Goal: Task Accomplishment & Management: Use online tool/utility

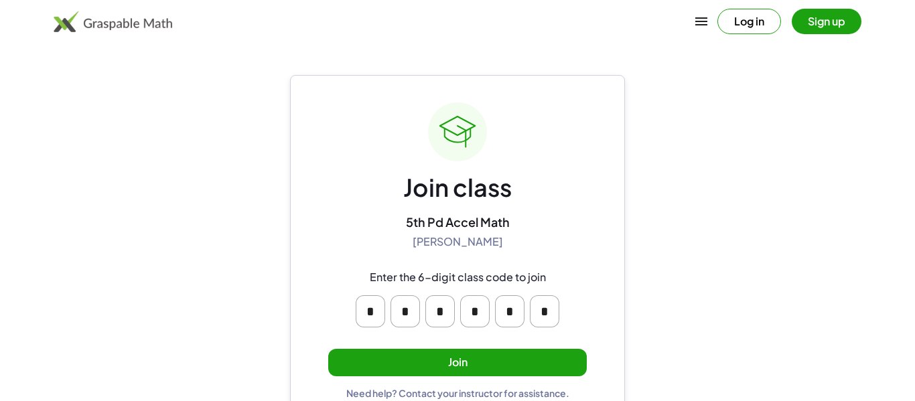
click at [498, 366] on button "Join" at bounding box center [457, 362] width 259 height 27
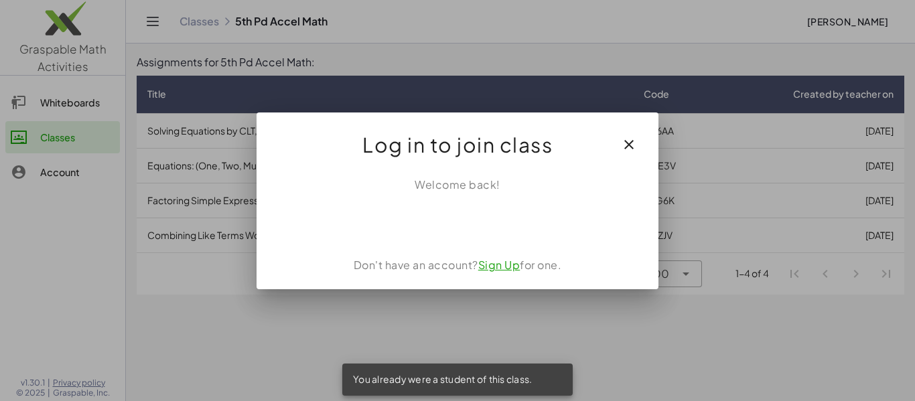
click at [630, 144] on icon "button" at bounding box center [629, 145] width 16 height 16
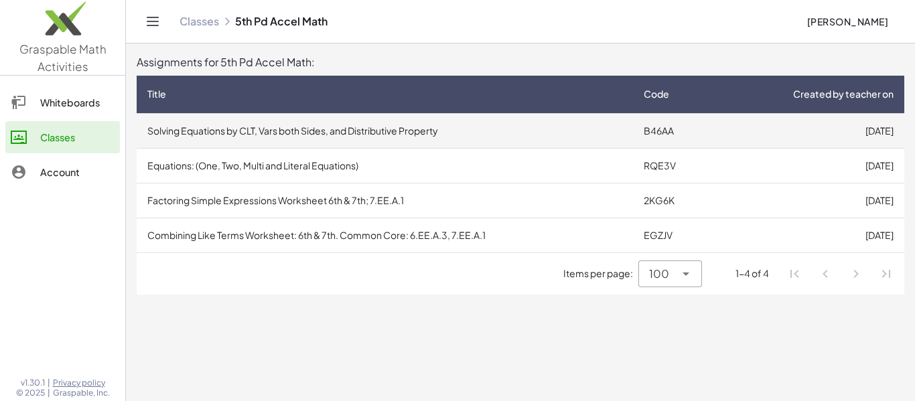
click at [515, 137] on td "Solving Equations by CLT, Vars both Sides, and Distributive Property" at bounding box center [385, 130] width 496 height 35
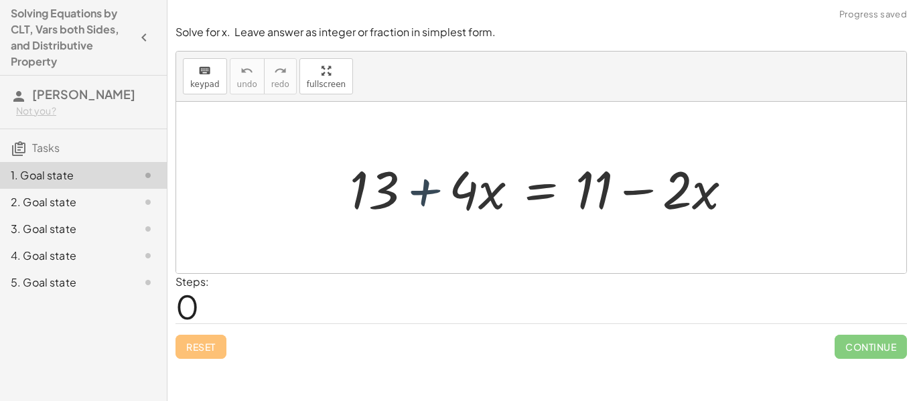
drag, startPoint x: 403, startPoint y: 176, endPoint x: 409, endPoint y: 181, distance: 8.1
click at [409, 181] on div at bounding box center [546, 187] width 407 height 69
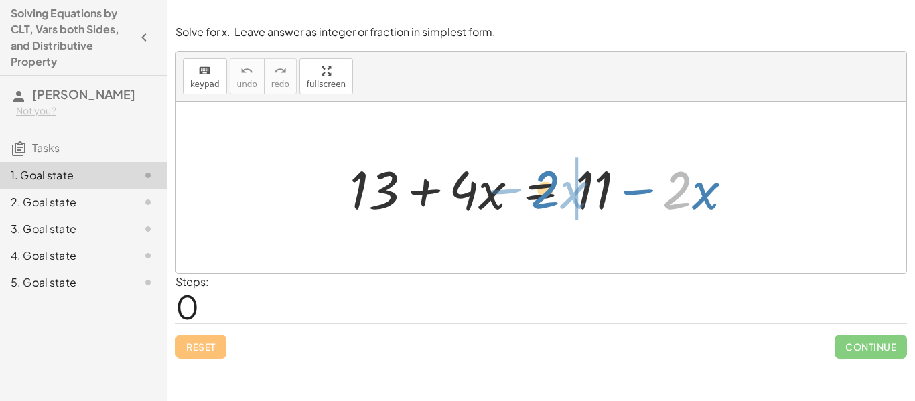
drag, startPoint x: 665, startPoint y: 197, endPoint x: 533, endPoint y: 196, distance: 132.0
click at [533, 196] on div at bounding box center [546, 187] width 407 height 69
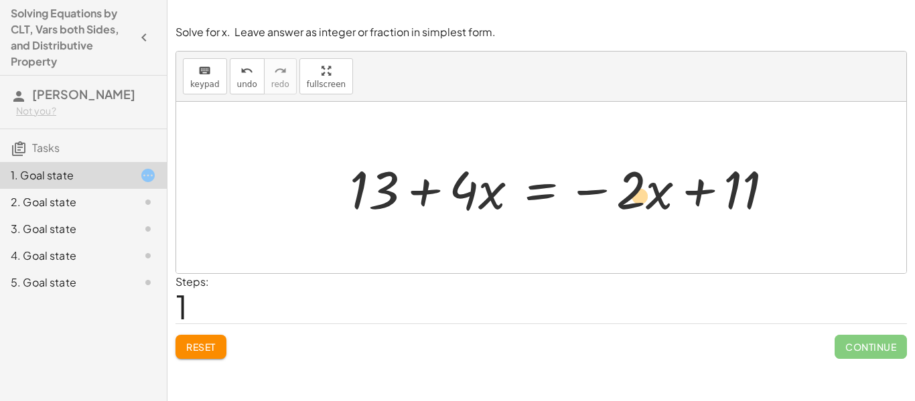
click at [646, 203] on div at bounding box center [567, 187] width 448 height 69
click at [637, 188] on div at bounding box center [567, 187] width 448 height 69
click at [0, 0] on div "Solve for x. Leave answer as integer or fraction in simplest form. keyboard key…" at bounding box center [0, 0] width 0 height 0
click at [181, 357] on button "Reset" at bounding box center [201, 347] width 51 height 24
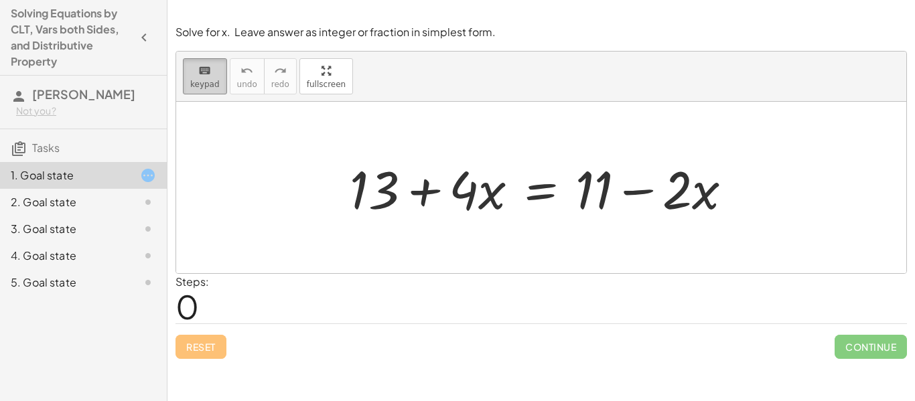
click at [216, 90] on button "keyboard keypad" at bounding box center [205, 76] width 44 height 36
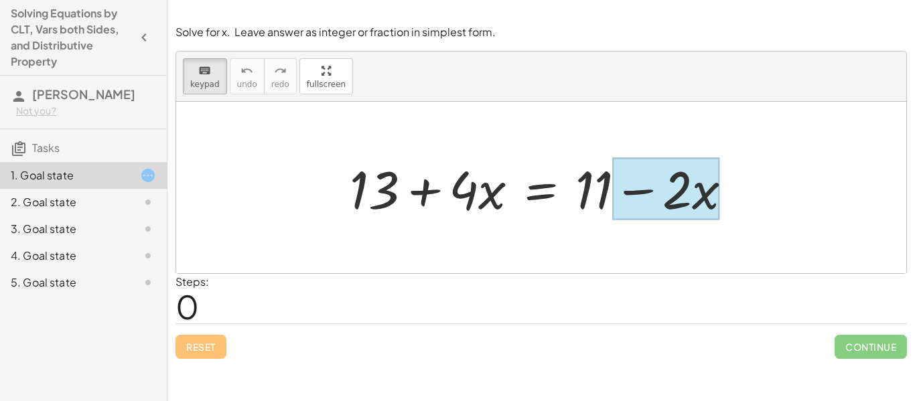
click at [705, 196] on div at bounding box center [665, 189] width 107 height 62
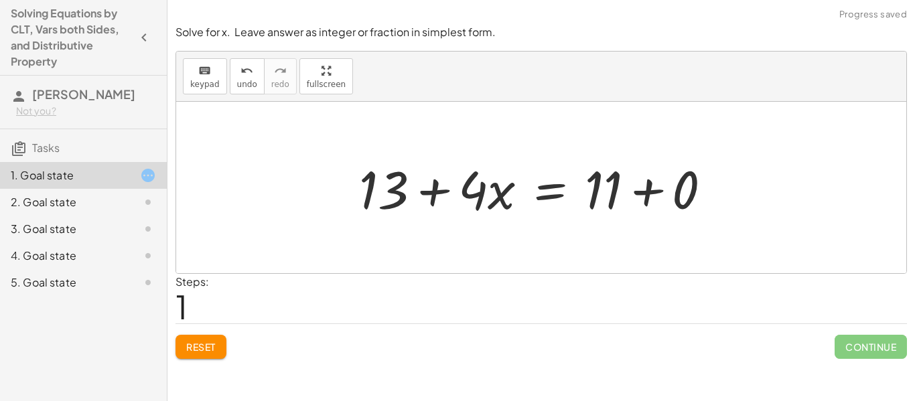
click at [673, 232] on div at bounding box center [541, 187] width 730 height 171
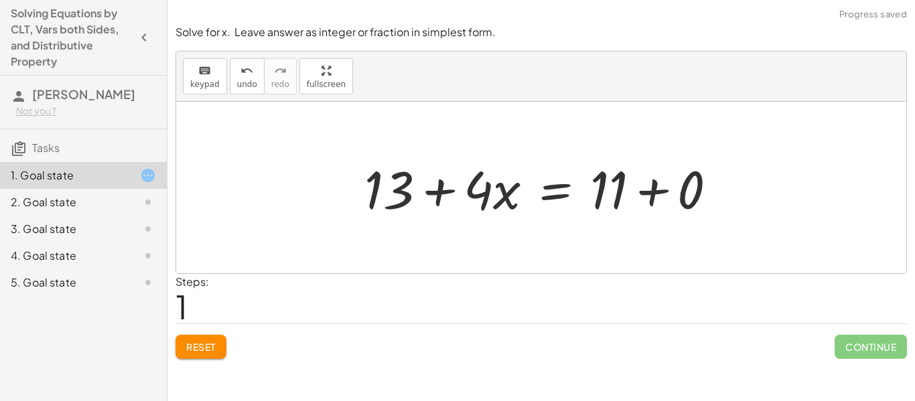
click at [652, 198] on div at bounding box center [546, 187] width 376 height 69
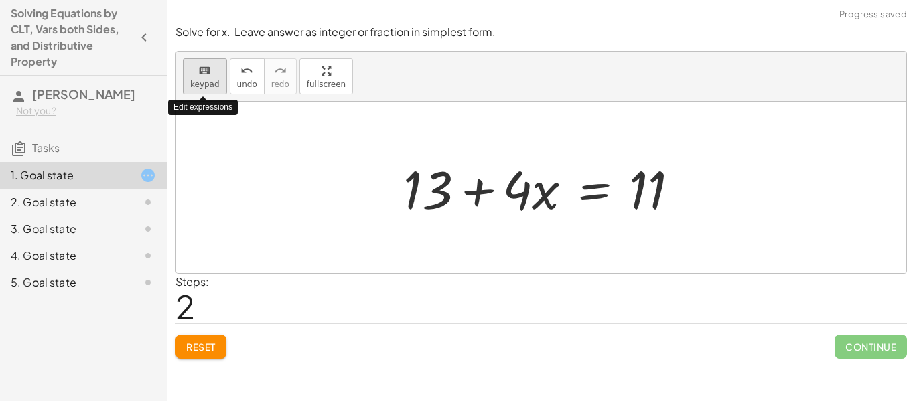
click at [204, 91] on button "keyboard keypad" at bounding box center [205, 76] width 44 height 36
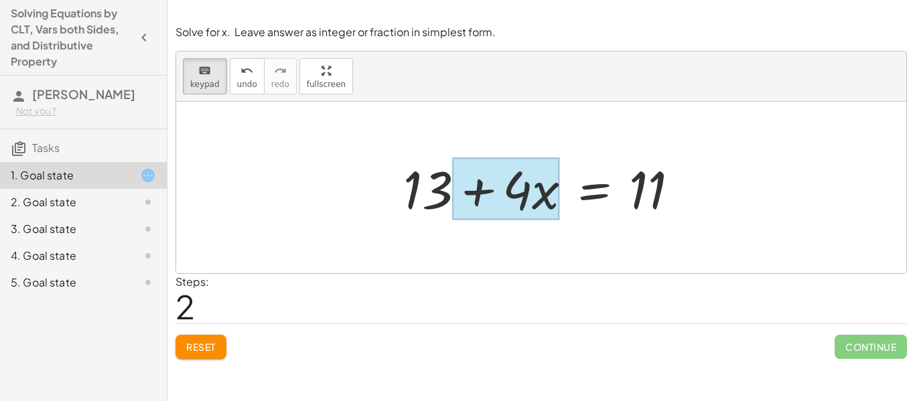
click at [541, 204] on div at bounding box center [505, 189] width 107 height 62
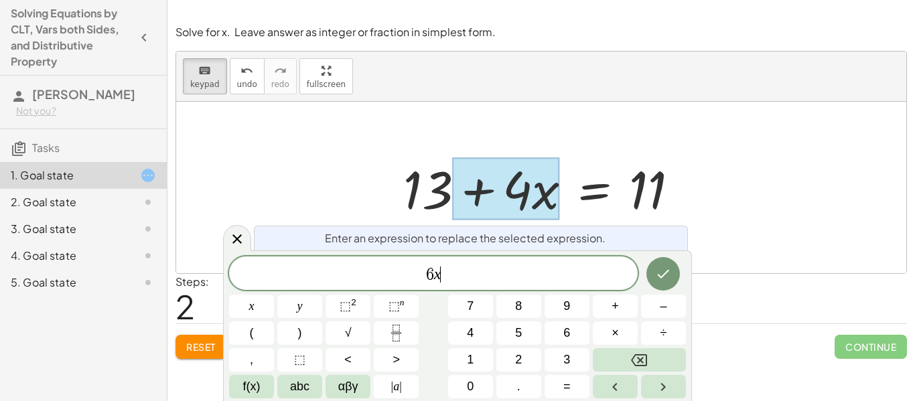
scroll to position [5, 0]
click at [658, 278] on icon "Done" at bounding box center [663, 274] width 16 height 16
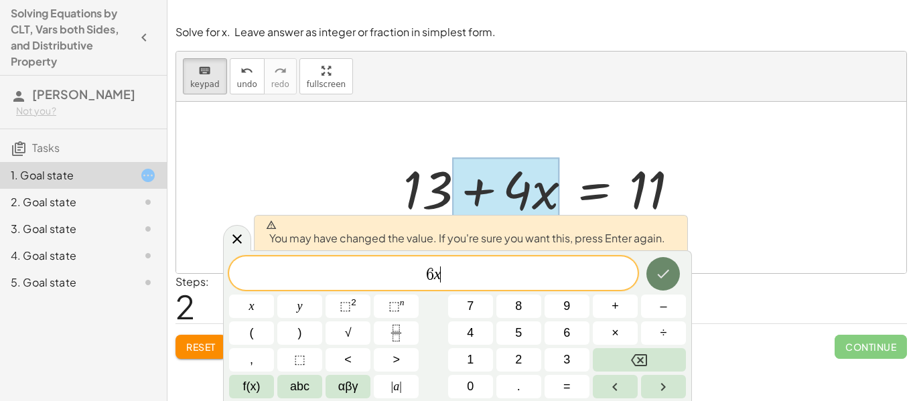
click at [658, 278] on icon "Done" at bounding box center [663, 274] width 16 height 16
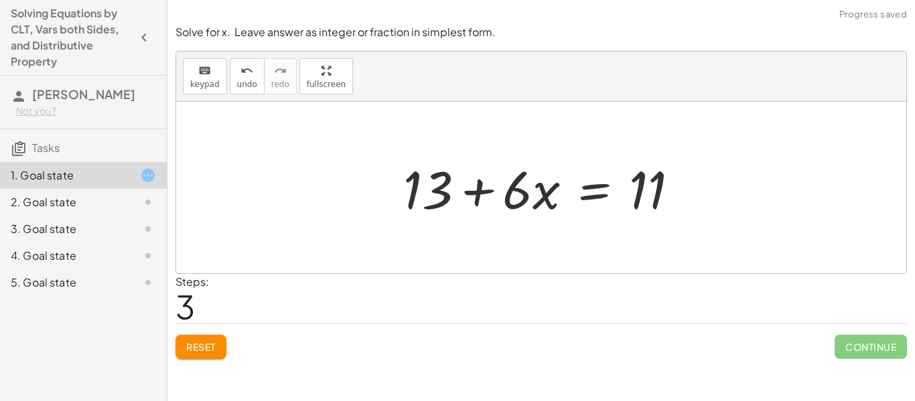
click at [485, 191] on div at bounding box center [547, 187] width 300 height 69
click at [202, 72] on icon "keyboard" at bounding box center [204, 71] width 13 height 16
click at [213, 85] on span "keypad" at bounding box center [204, 84] width 29 height 9
click at [418, 202] on div at bounding box center [547, 187] width 300 height 69
drag, startPoint x: 416, startPoint y: 185, endPoint x: 419, endPoint y: 192, distance: 7.2
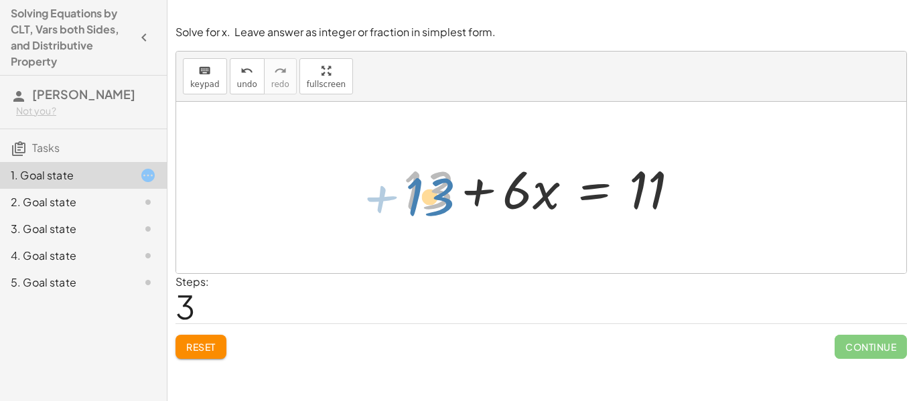
click at [419, 192] on div at bounding box center [547, 187] width 300 height 69
click at [209, 83] on span "keypad" at bounding box center [204, 84] width 29 height 9
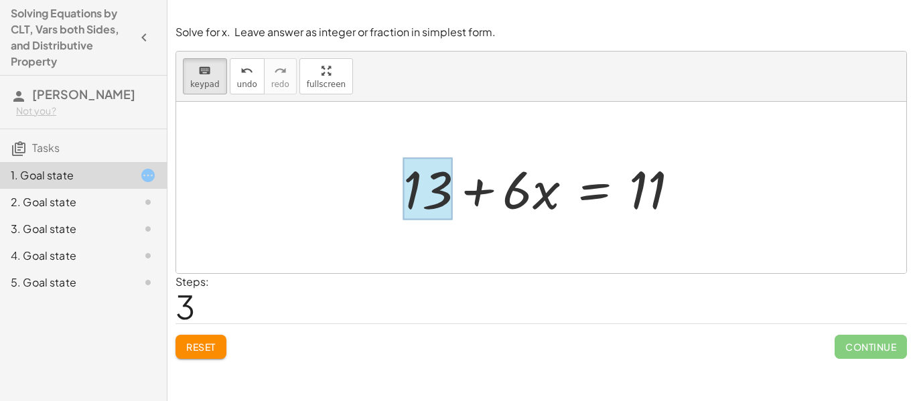
click at [434, 198] on div at bounding box center [427, 189] width 49 height 62
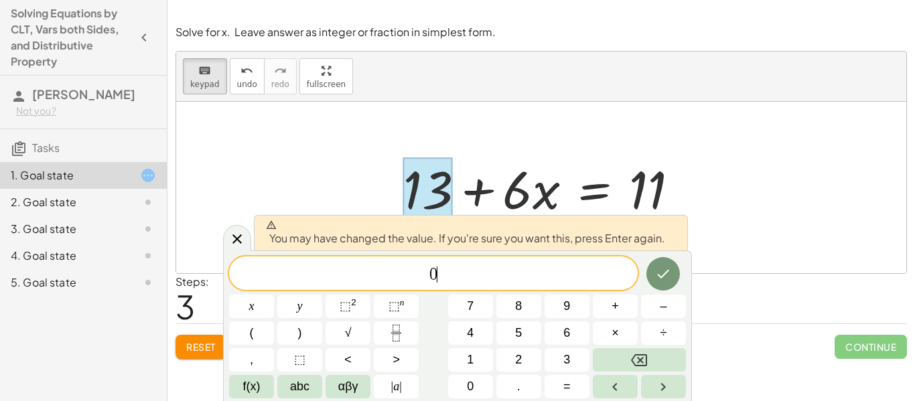
scroll to position [0, 0]
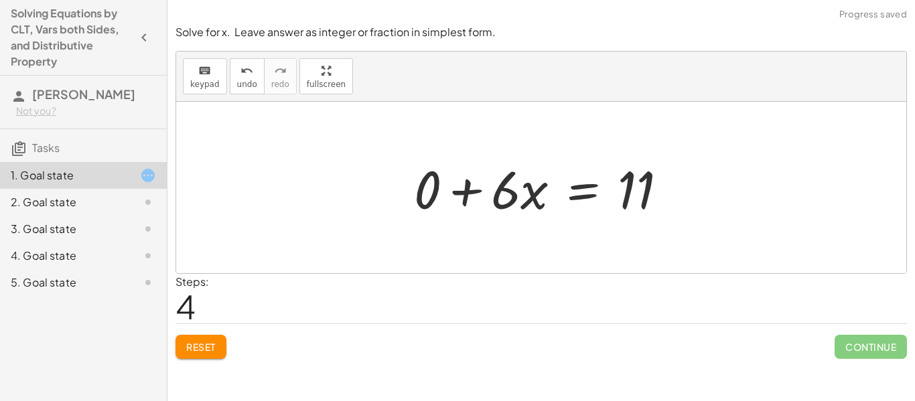
click at [474, 206] on div at bounding box center [545, 187] width 277 height 69
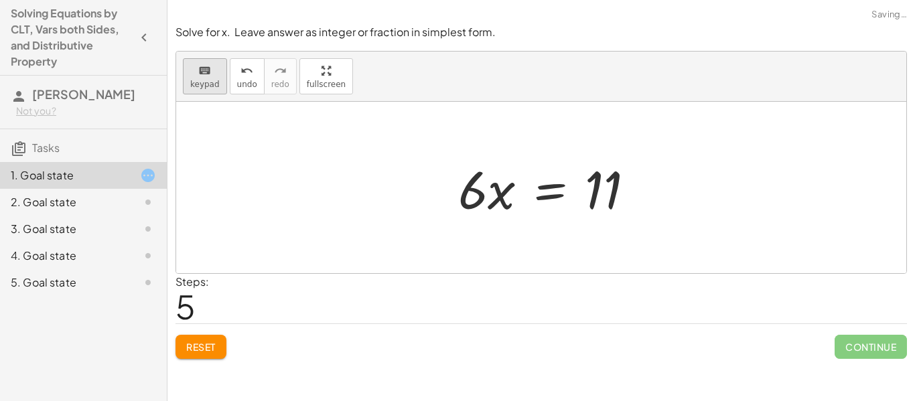
click at [221, 88] on button "keyboard keypad" at bounding box center [205, 76] width 44 height 36
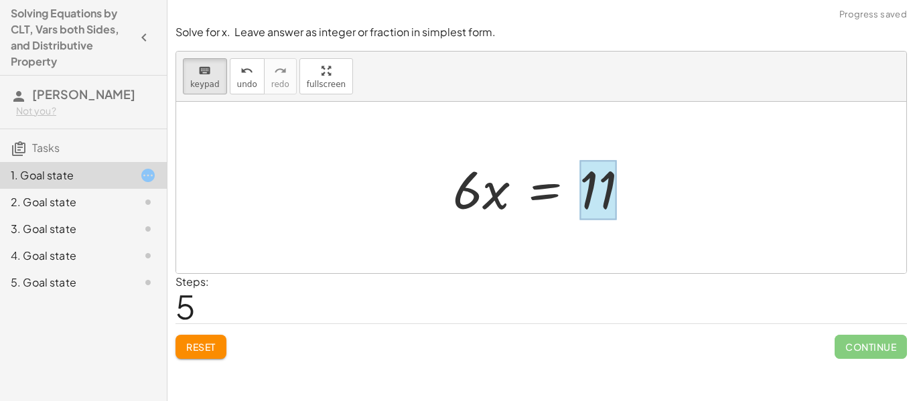
click at [613, 183] on div at bounding box center [597, 191] width 37 height 60
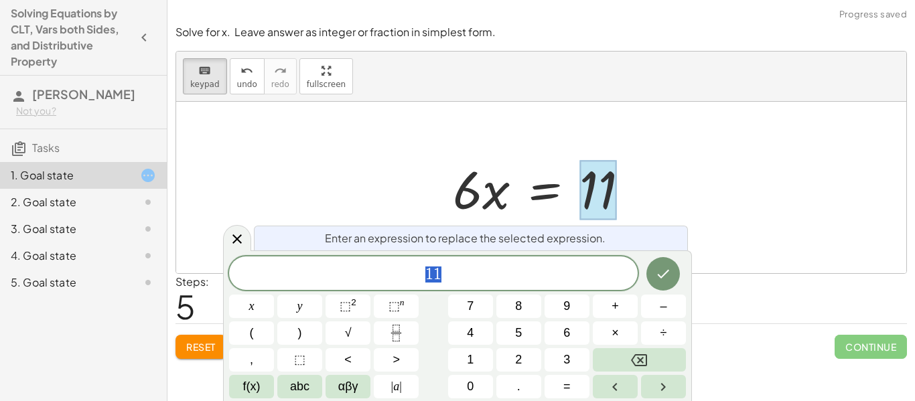
click at [527, 271] on span "1 1" at bounding box center [433, 274] width 409 height 19
click at [663, 279] on icon "Done" at bounding box center [663, 274] width 16 height 16
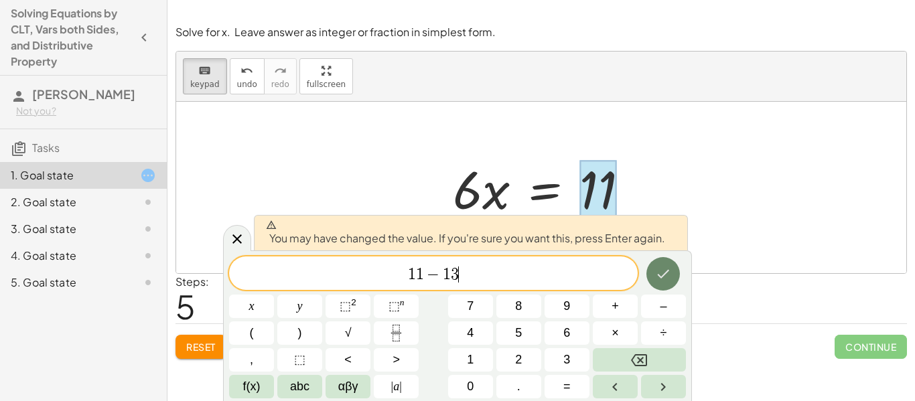
click at [663, 279] on icon "Done" at bounding box center [663, 274] width 16 height 16
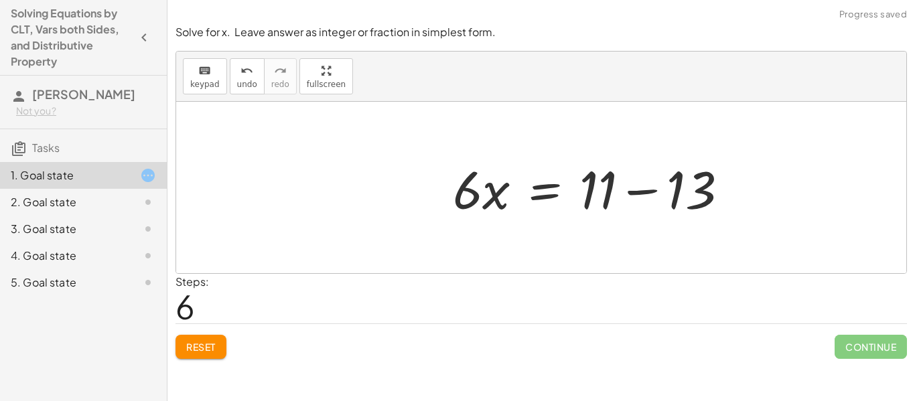
click at [630, 195] on div at bounding box center [596, 187] width 300 height 69
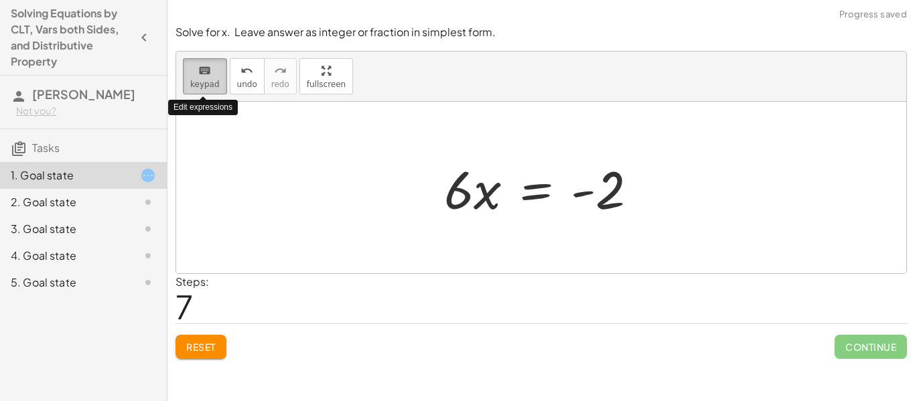
click at [210, 80] on span "keypad" at bounding box center [204, 84] width 29 height 9
click at [208, 76] on icon "keyboard" at bounding box center [204, 71] width 13 height 16
click at [212, 85] on span "keypad" at bounding box center [204, 84] width 29 height 9
click at [218, 79] on button "keyboard keypad" at bounding box center [205, 76] width 44 height 36
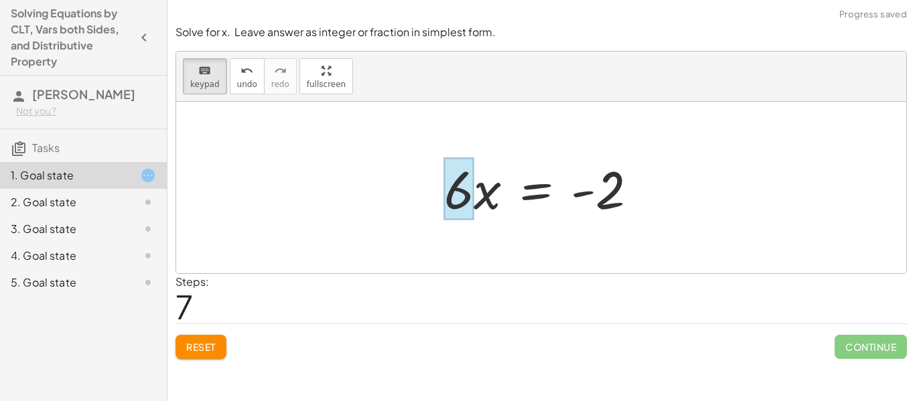
click at [462, 194] on div at bounding box center [458, 189] width 29 height 62
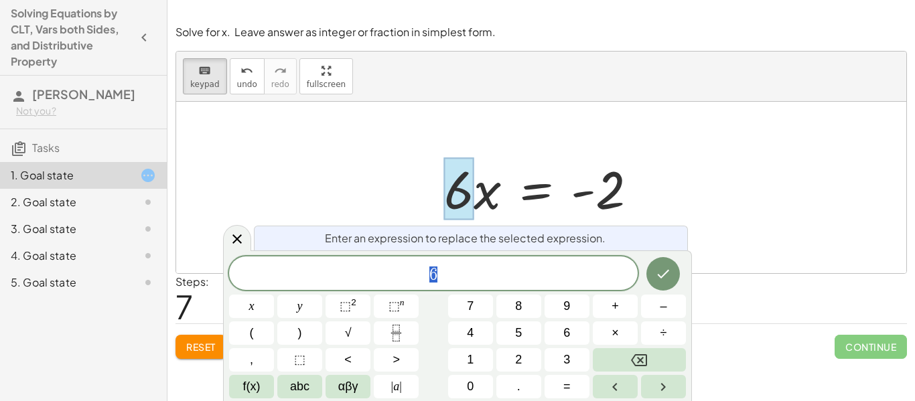
scroll to position [11, 0]
click at [649, 268] on button "Done" at bounding box center [662, 273] width 33 height 33
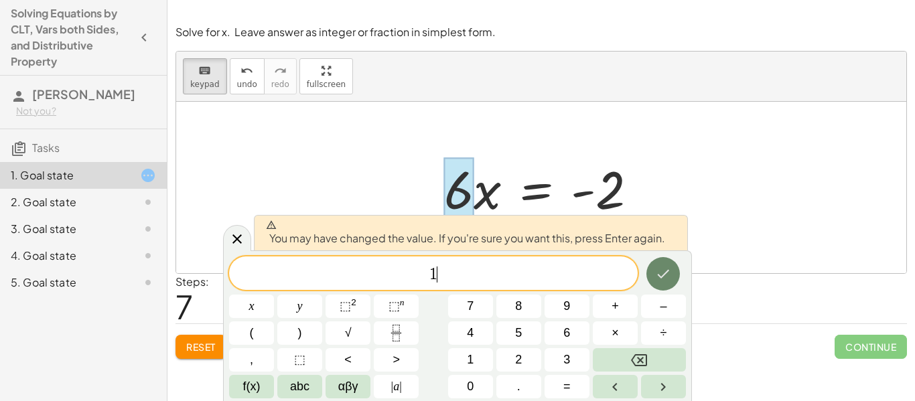
click at [649, 268] on button "Done" at bounding box center [662, 273] width 33 height 33
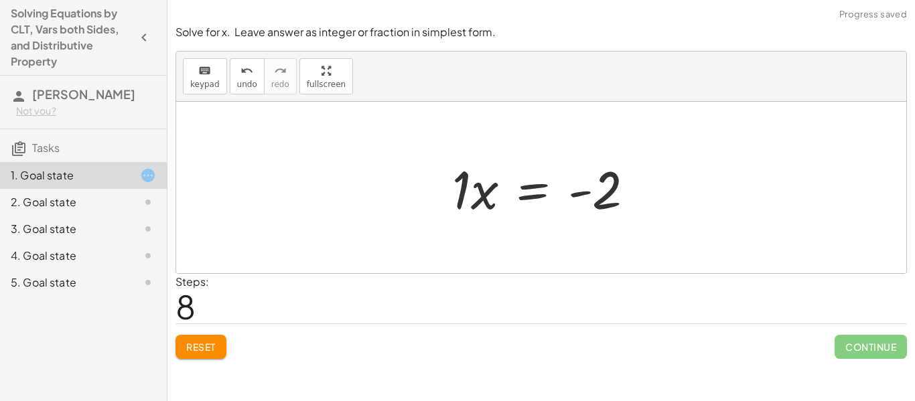
click at [488, 195] on div at bounding box center [548, 187] width 206 height 69
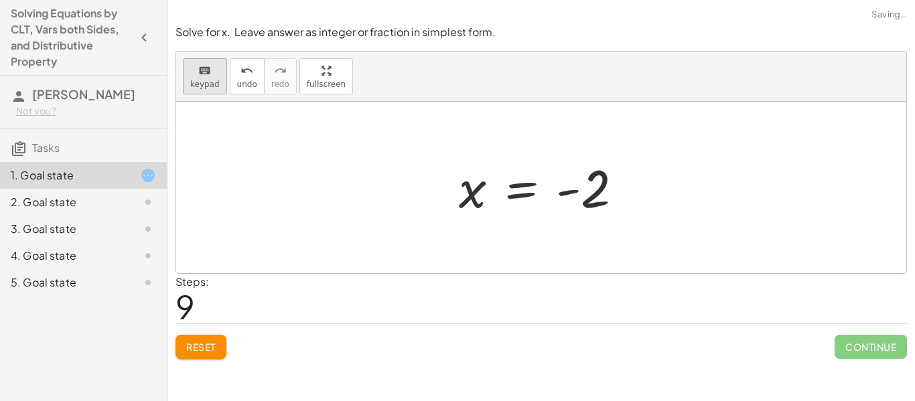
click at [210, 77] on div "keyboard" at bounding box center [204, 70] width 29 height 16
